Goal: Transaction & Acquisition: Purchase product/service

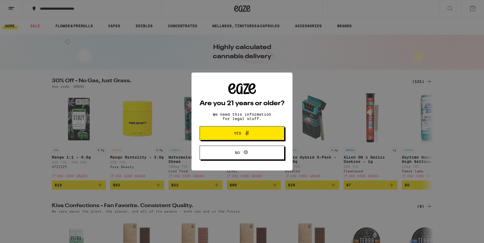
click at [230, 132] on span "Yes" at bounding box center [241, 133] width 41 height 7
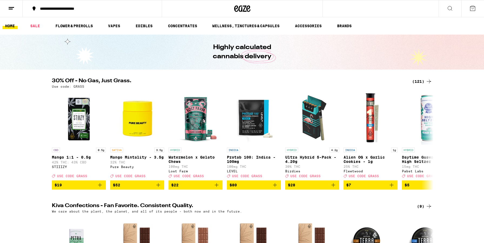
click at [84, 11] on button "**********" at bounding box center [92, 9] width 139 height 16
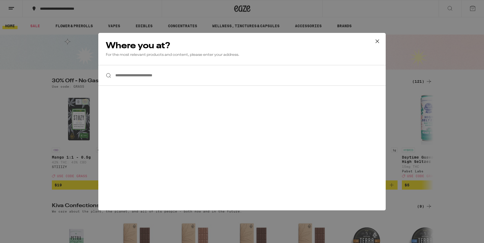
click at [136, 74] on input "**********" at bounding box center [241, 75] width 287 height 21
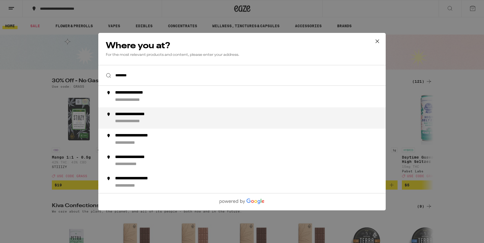
click at [144, 119] on div "**********" at bounding box center [252, 117] width 275 height 13
type input "**********"
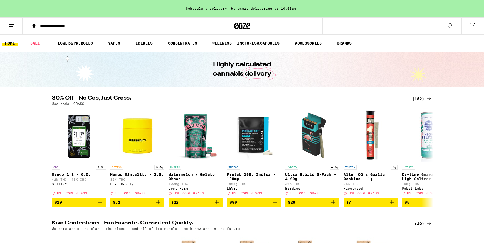
click at [42, 137] on div "30% Off - No Gas, Just Grass. (152) Use code: GRASS CBD 0.5g Mango 1:1 - 0.5g 4…" at bounding box center [242, 151] width 484 height 111
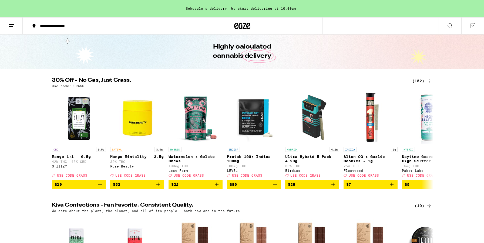
scroll to position [13, 0]
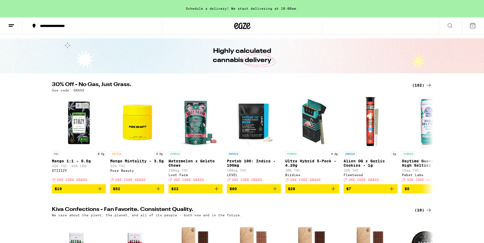
click at [426, 86] on icon at bounding box center [428, 85] width 6 height 6
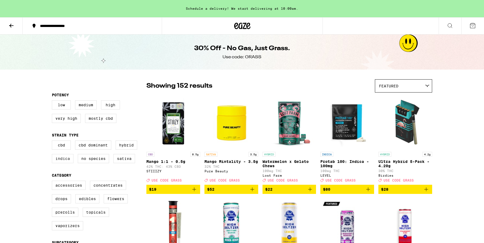
click at [59, 163] on label "Indica" at bounding box center [63, 158] width 22 height 9
click at [53, 142] on input "Indica" at bounding box center [53, 141] width 0 height 0
checkbox input "true"
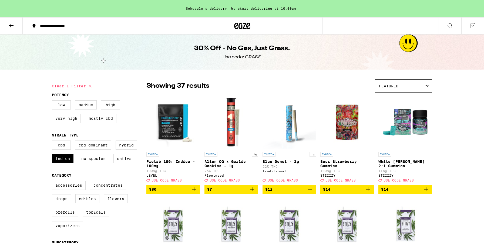
click at [56, 150] on label "CBD" at bounding box center [61, 145] width 19 height 9
click at [53, 142] on input "CBD" at bounding box center [53, 141] width 0 height 0
checkbox input "true"
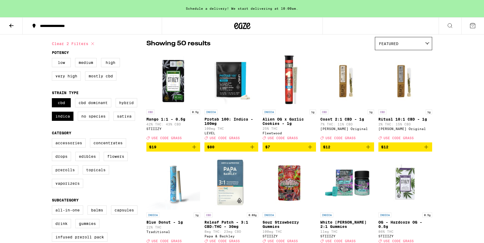
scroll to position [43, 0]
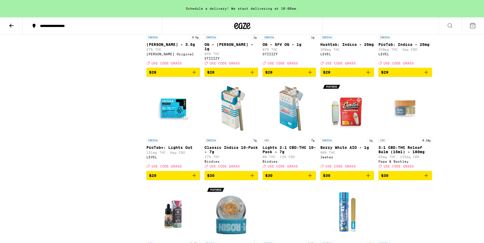
scroll to position [531, 0]
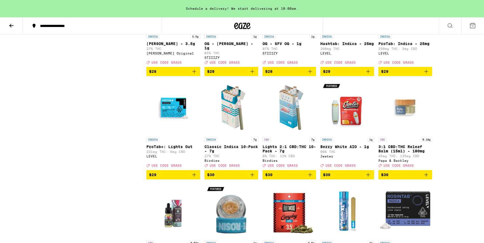
click at [368, 178] on icon "Add to bag" at bounding box center [368, 175] width 6 height 6
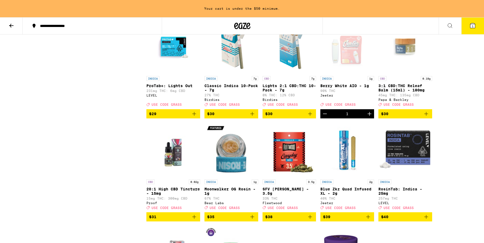
scroll to position [604, 0]
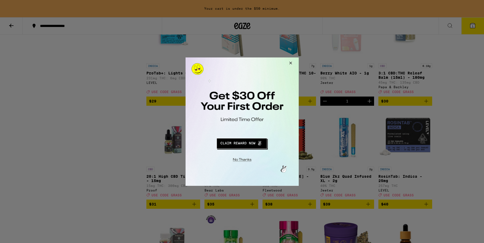
click at [289, 62] on button "Close Modal" at bounding box center [289, 63] width 15 height 13
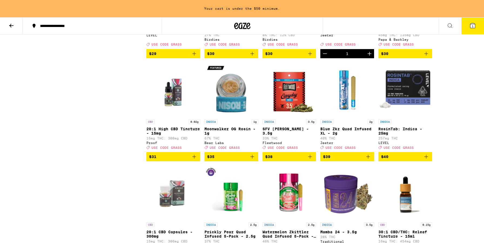
scroll to position [653, 0]
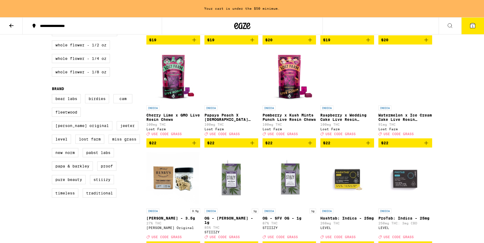
scroll to position [0, 0]
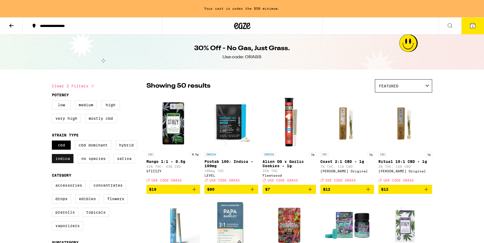
click at [59, 163] on label "Indica" at bounding box center [63, 158] width 22 height 9
click at [53, 142] on input "Indica" at bounding box center [53, 141] width 0 height 0
checkbox input "false"
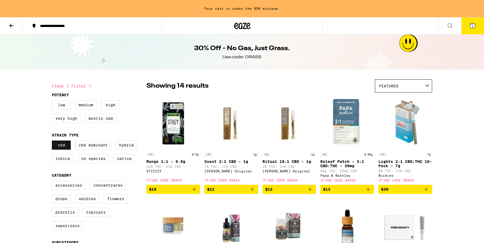
click at [58, 150] on label "CBD" at bounding box center [61, 145] width 19 height 9
click at [53, 142] on input "CBD" at bounding box center [53, 141] width 0 height 0
checkbox input "false"
